Goal: Task Accomplishment & Management: Use online tool/utility

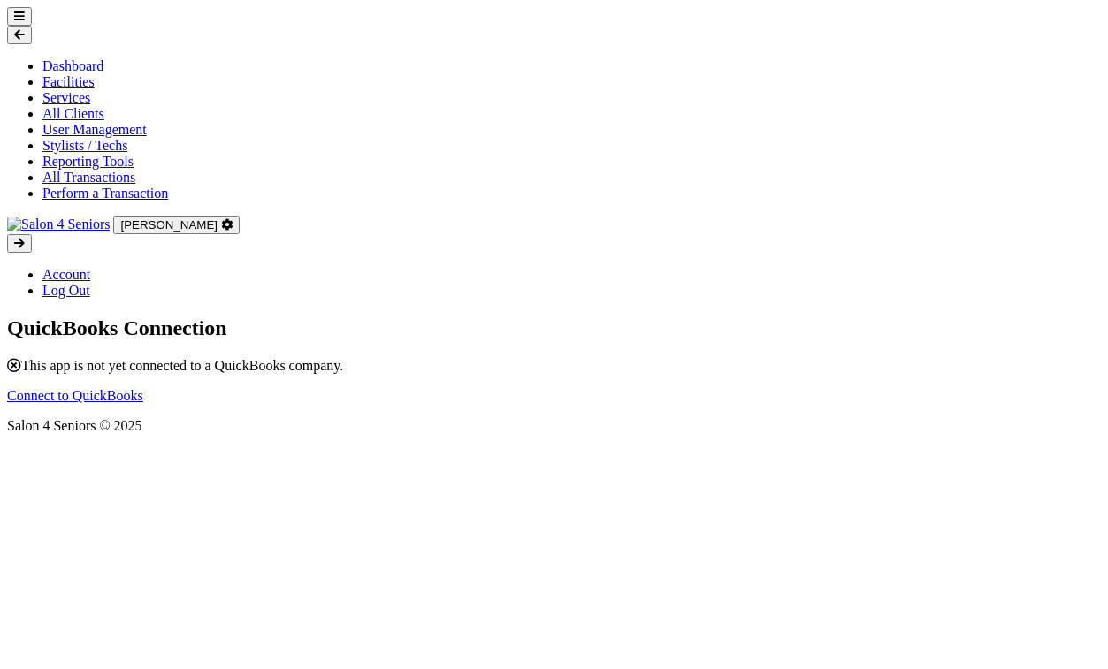
click at [143, 388] on link "Connect to QuickBooks" at bounding box center [75, 395] width 136 height 15
